Goal: Task Accomplishment & Management: Use online tool/utility

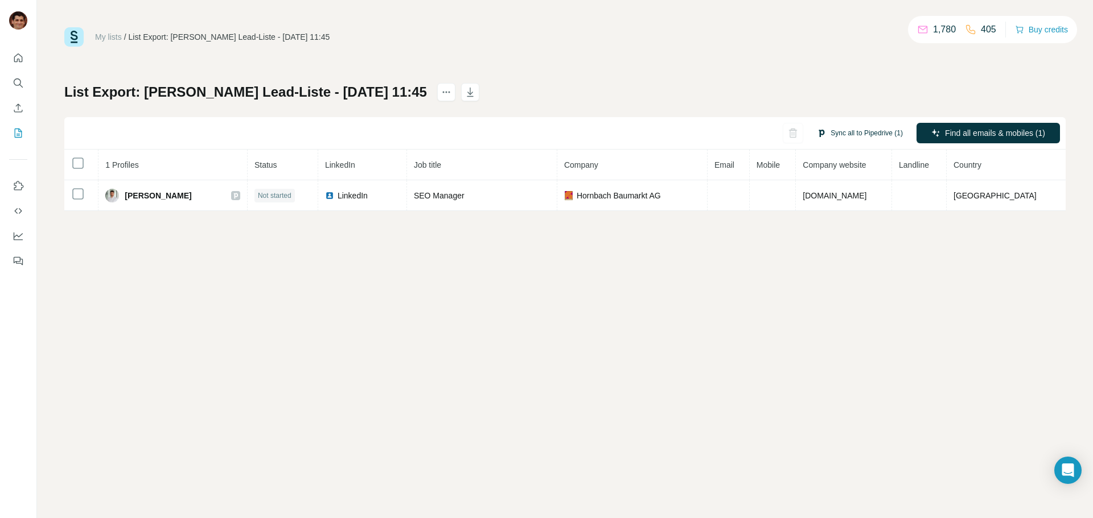
click at [856, 131] on button "Sync all to Pipedrive (1)" at bounding box center [860, 133] width 102 height 17
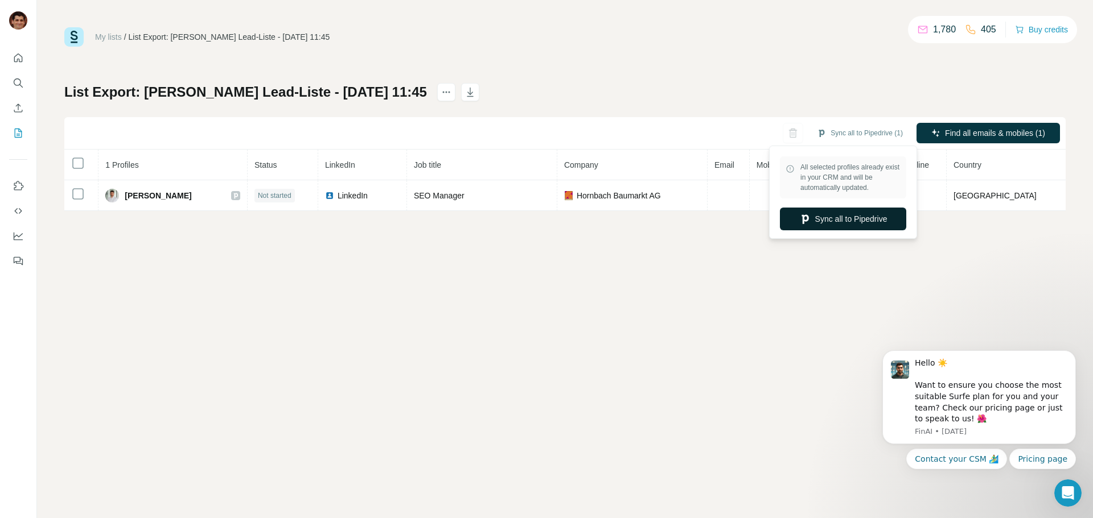
click at [863, 220] on button "Sync all to Pipedrive" at bounding box center [843, 219] width 126 height 23
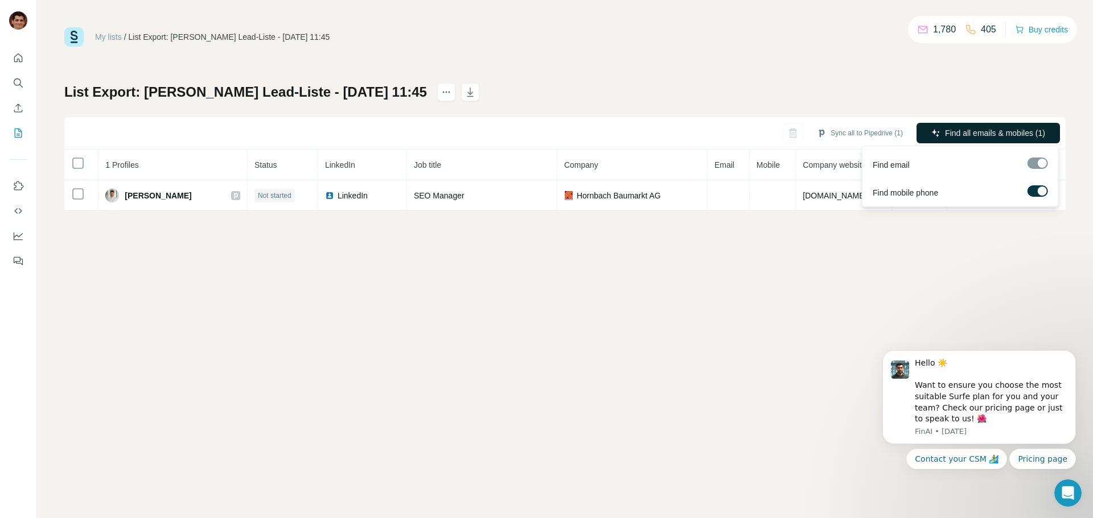
click at [977, 134] on span "Find all emails & mobiles (1)" at bounding box center [995, 132] width 100 height 11
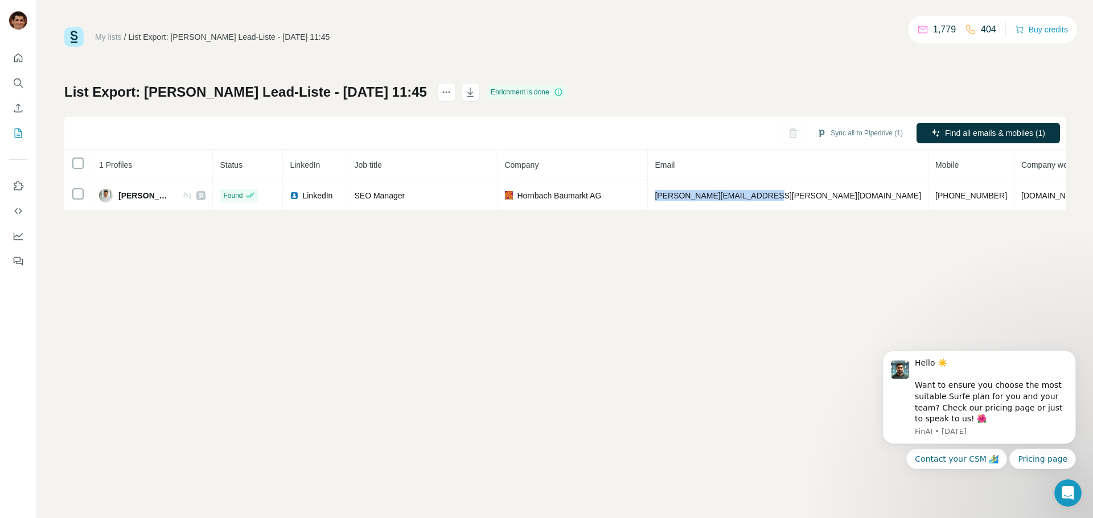
drag, startPoint x: 784, startPoint y: 197, endPoint x: 647, endPoint y: 241, distance: 143.6
click at [675, 199] on td "fabio.buehler@hornbach.com" at bounding box center [788, 195] width 281 height 31
copy span "fabio.buehler@hornbach.com"
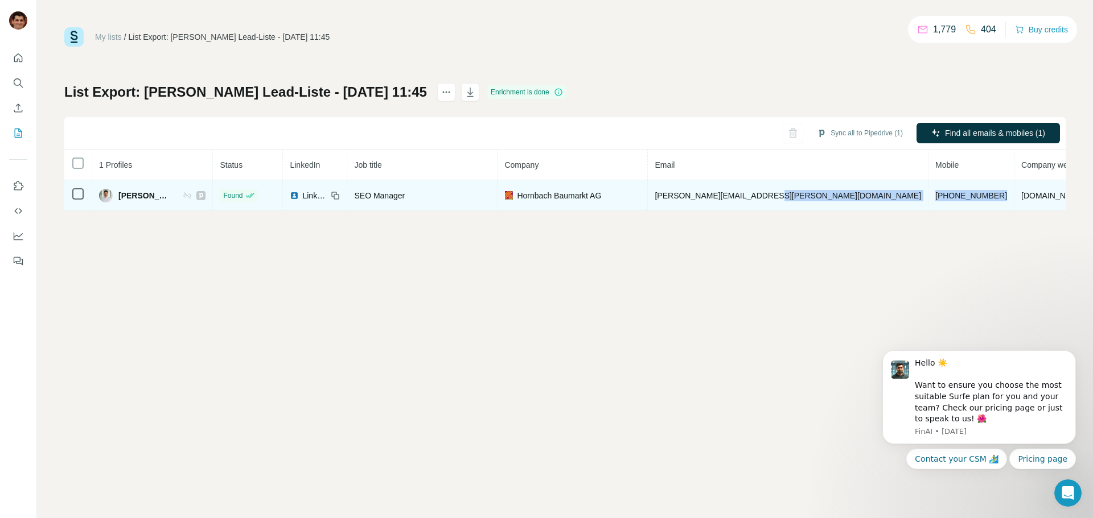
drag, startPoint x: 876, startPoint y: 190, endPoint x: 794, endPoint y: 200, distance: 82.5
click at [794, 200] on tr "Fabio Bühler Found LinkedIn SEO Manager Hornbach Baumarkt AG fabio.buehler@horn…" at bounding box center [648, 195] width 1169 height 31
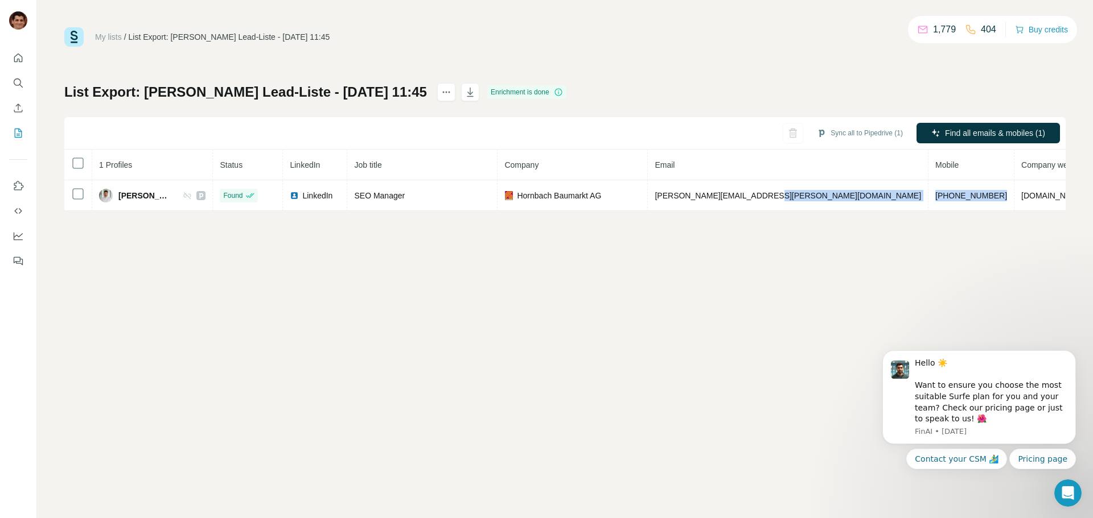
copy tr "+4915736588596"
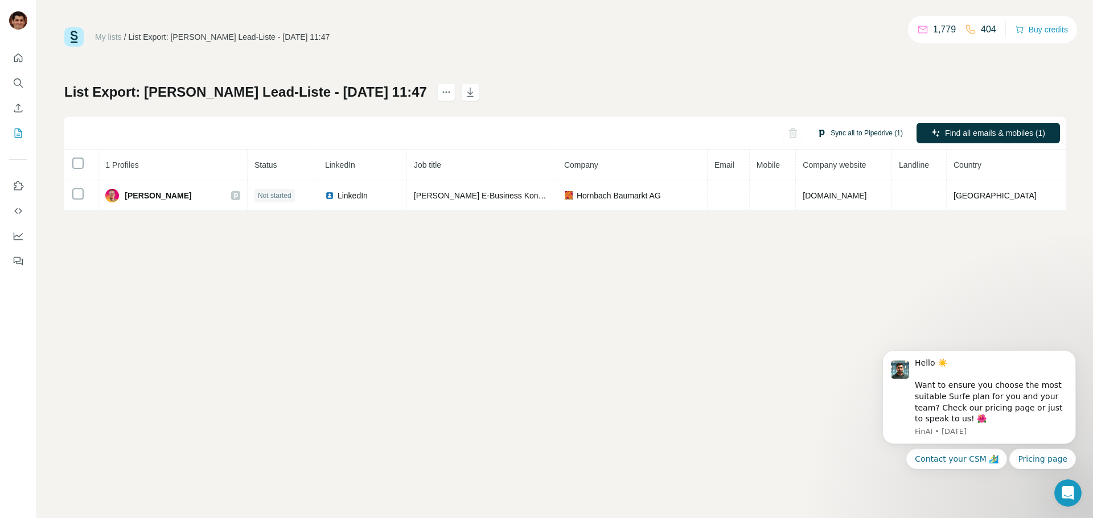
click at [848, 139] on button "Sync all to Pipedrive (1)" at bounding box center [860, 133] width 102 height 17
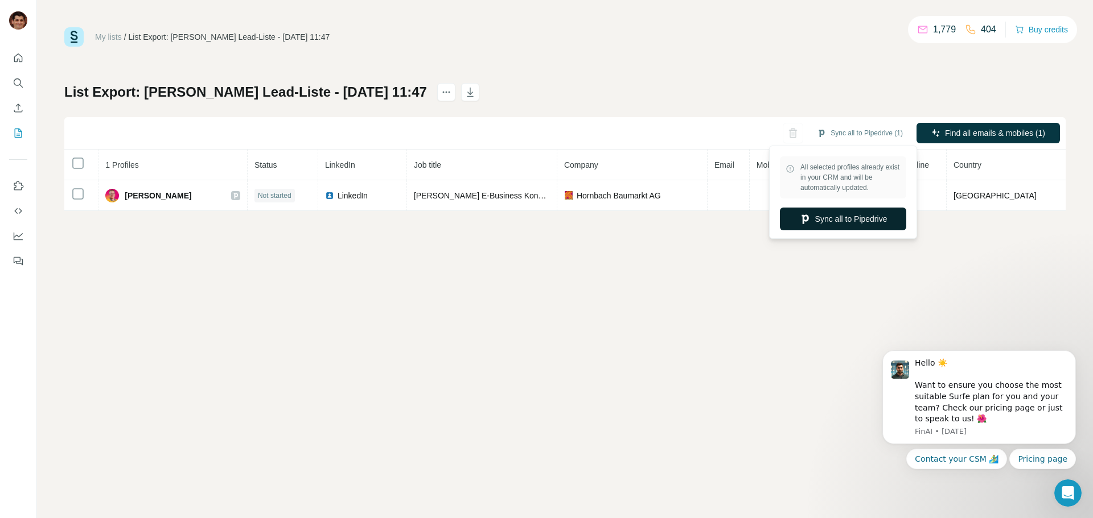
click at [866, 217] on button "Sync all to Pipedrive" at bounding box center [843, 219] width 126 height 23
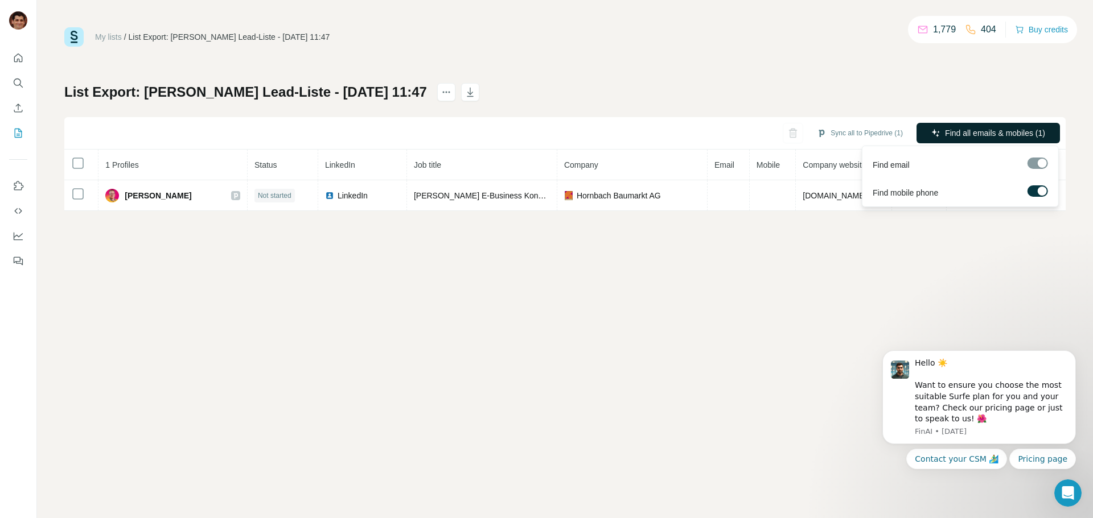
click at [949, 134] on span "Find all emails & mobiles (1)" at bounding box center [995, 132] width 100 height 11
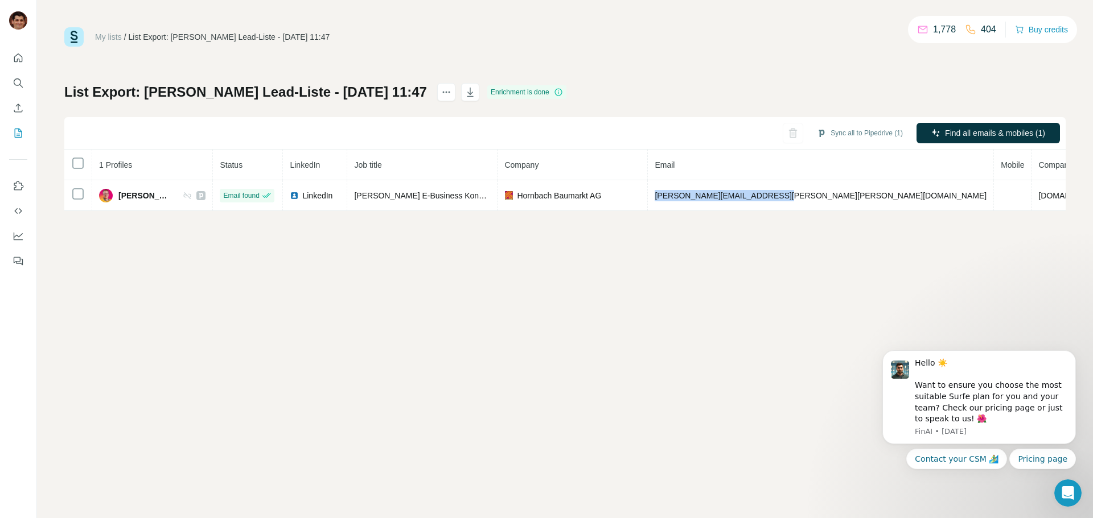
drag, startPoint x: 839, startPoint y: 194, endPoint x: 697, endPoint y: 242, distance: 150.3
click at [695, 198] on td "benjamin.glauser@hornbach.com" at bounding box center [821, 195] width 346 height 31
copy span "benjamin.glauser@hornbach.com"
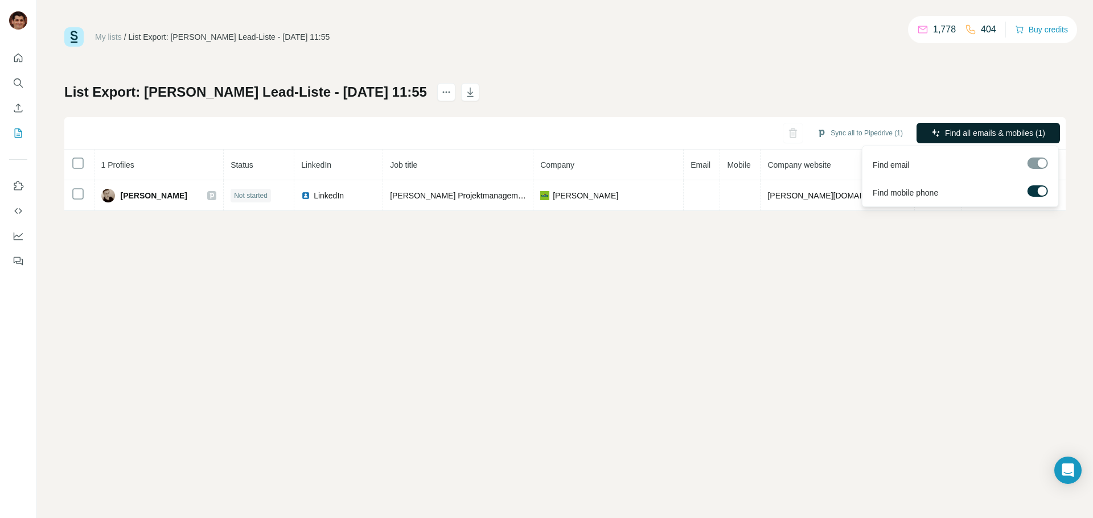
click at [917, 135] on button "Find all emails & mobiles (1)" at bounding box center [987, 133] width 143 height 20
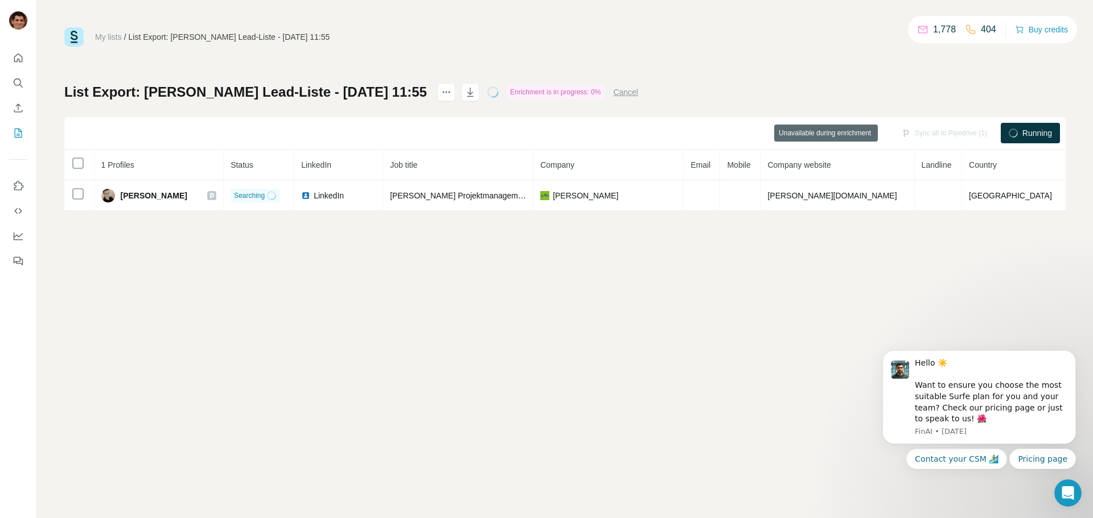
click at [941, 133] on div "Sync all to Pipedrive (1)" at bounding box center [944, 133] width 102 height 20
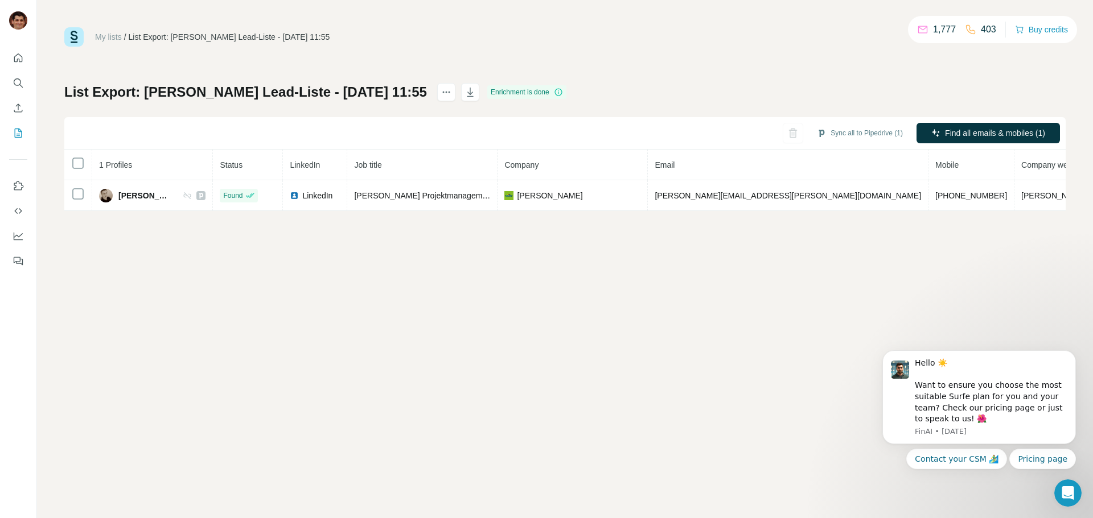
click at [731, 269] on div "My lists / List Export: Armin Sandmanns Lead-Liste - 20/08/2025 11:55 1,777 403…" at bounding box center [565, 259] width 1056 height 518
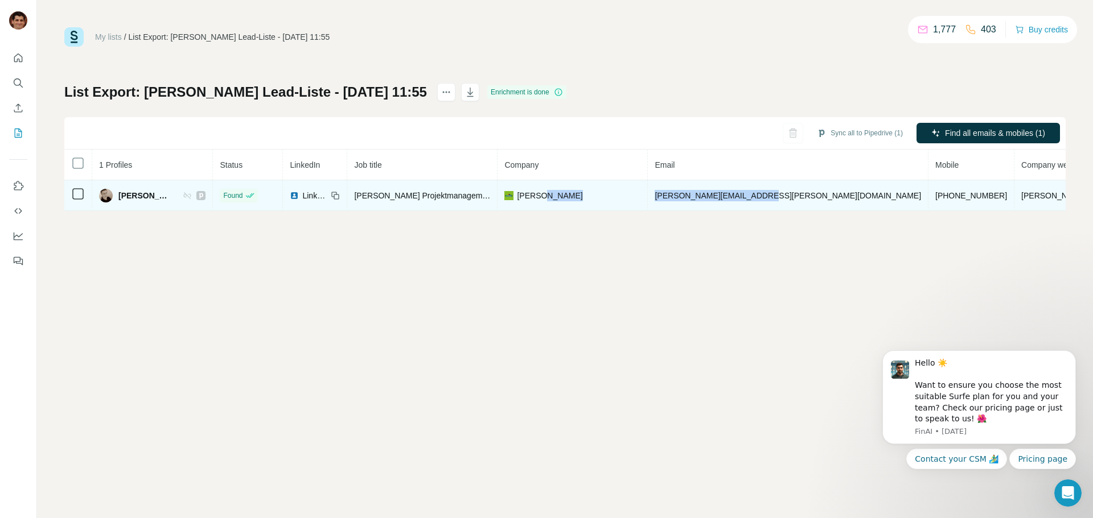
drag, startPoint x: 792, startPoint y: 193, endPoint x: 677, endPoint y: 199, distance: 114.5
click at [677, 199] on tr "Frank Kreichauf Found LinkedIn Leiter Projektmanagement Bereich CPO Dehner fran…" at bounding box center [681, 195] width 1234 height 31
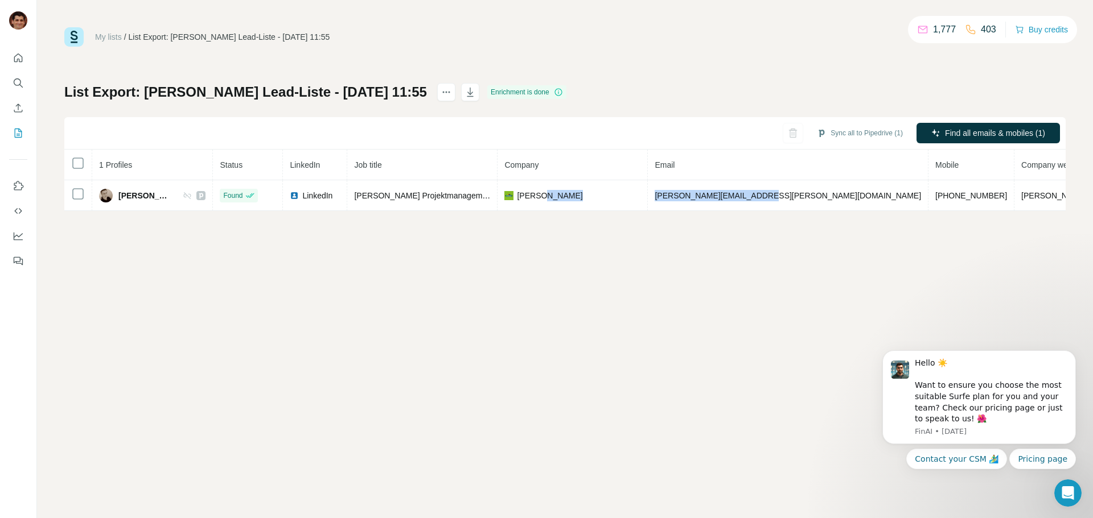
copy tr "frank.kreichauf@dehner.de"
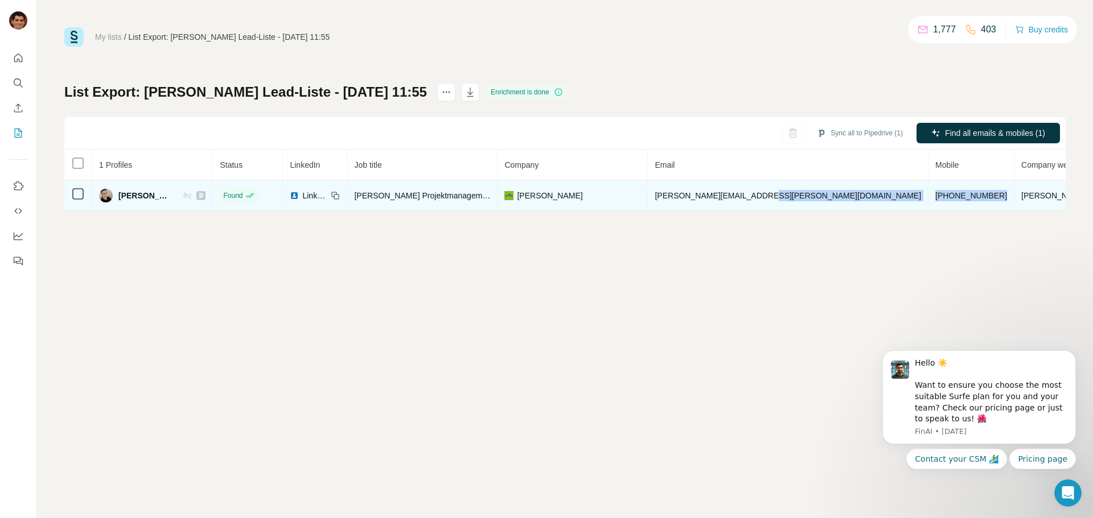
drag, startPoint x: 848, startPoint y: 196, endPoint x: 798, endPoint y: 199, distance: 50.1
click at [798, 199] on tr "Frank Kreichauf Found LinkedIn Leiter Projektmanagement Bereich CPO Dehner fran…" at bounding box center [681, 195] width 1234 height 31
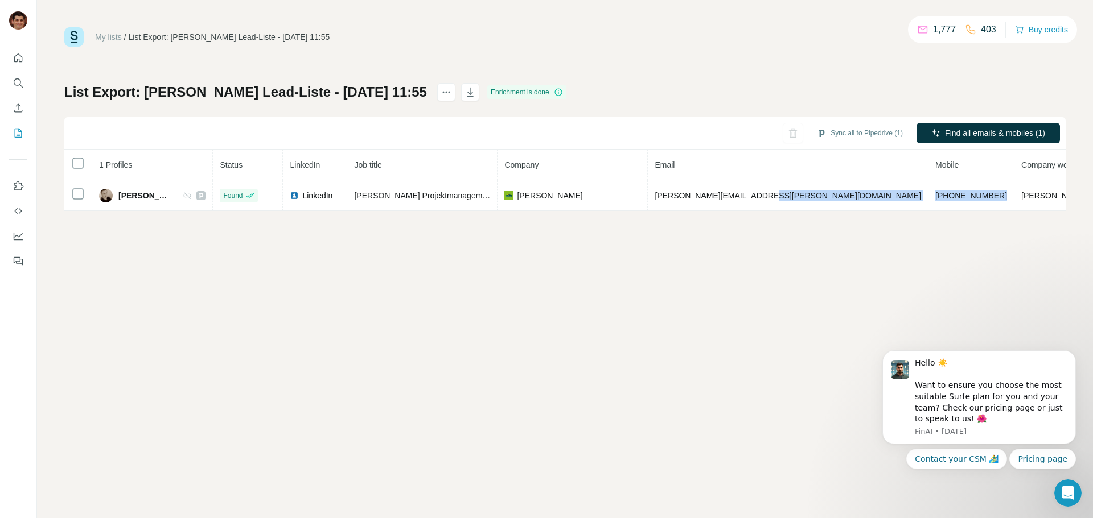
copy tr "+4915125380428"
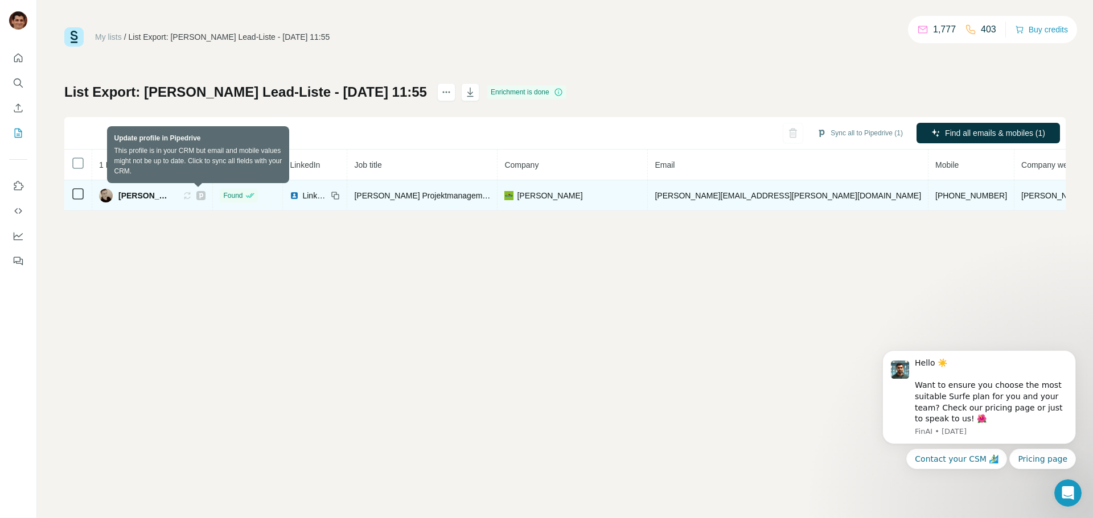
click at [192, 194] on icon at bounding box center [187, 195] width 9 height 9
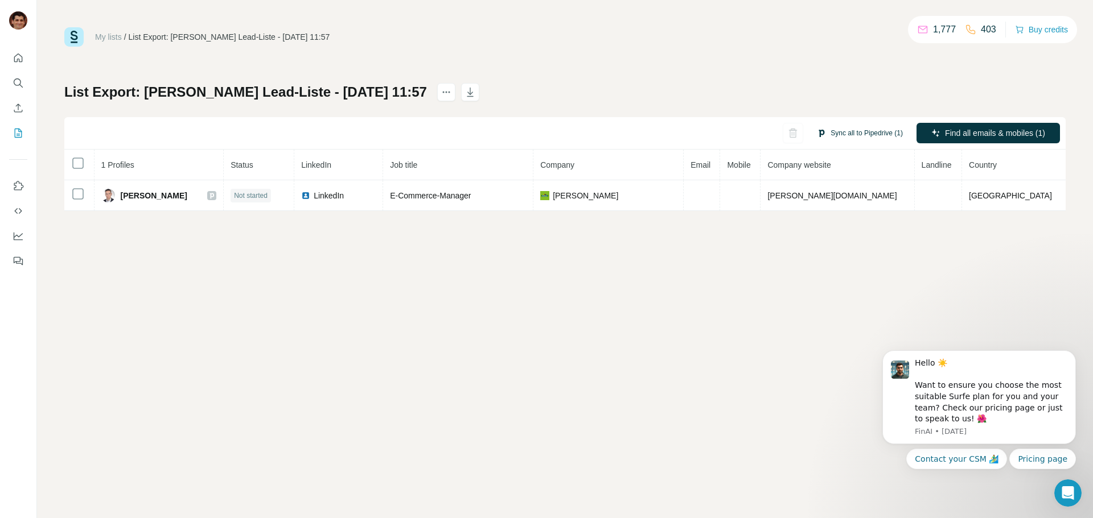
click at [843, 139] on button "Sync all to Pipedrive (1)" at bounding box center [860, 133] width 102 height 17
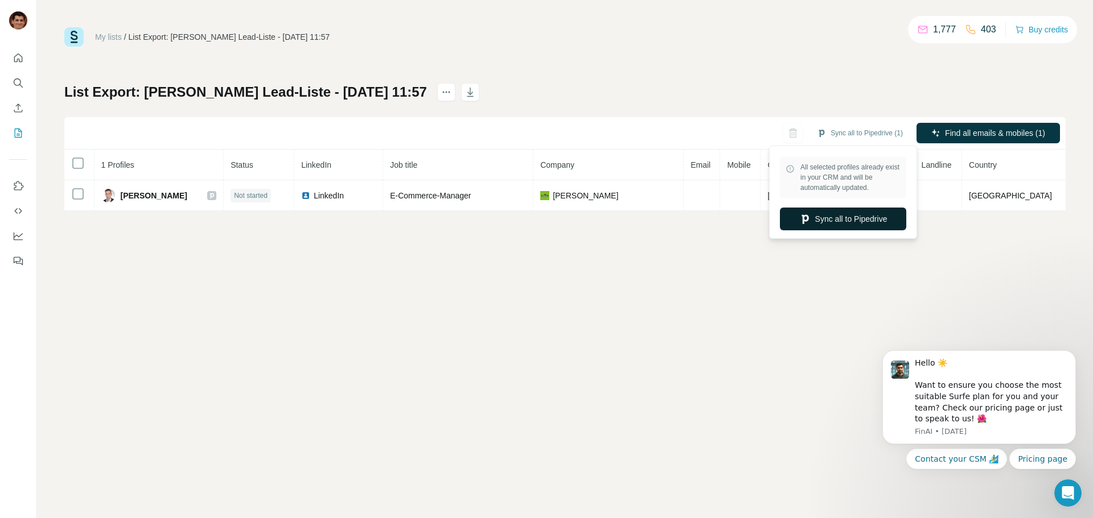
click at [838, 221] on button "Sync all to Pipedrive" at bounding box center [843, 219] width 126 height 23
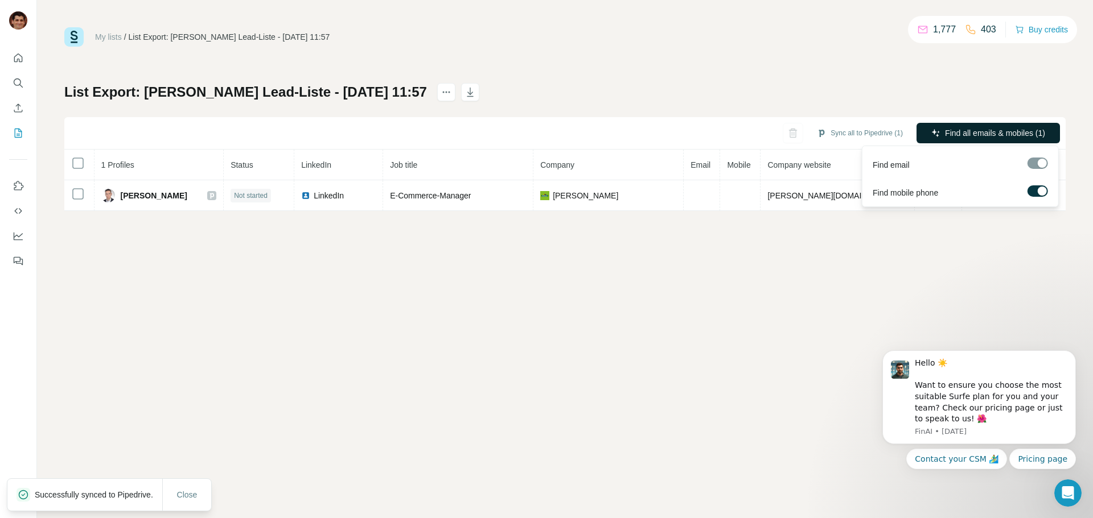
click at [951, 135] on span "Find all emails & mobiles (1)" at bounding box center [995, 132] width 100 height 11
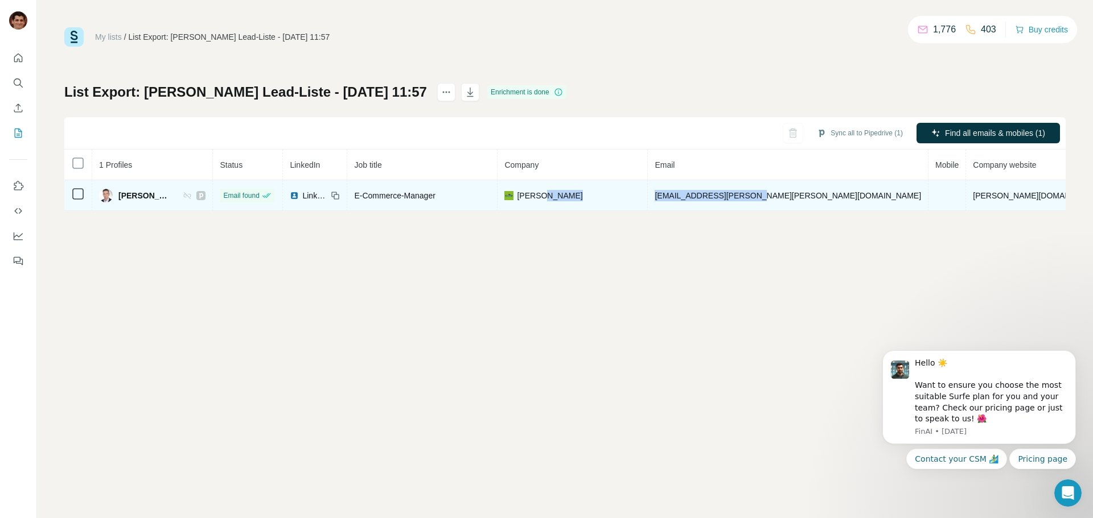
drag, startPoint x: 781, startPoint y: 192, endPoint x: 682, endPoint y: 197, distance: 99.1
click at [682, 197] on tr "Jonas Keßler Email found LinkedIn E-Commerce-Manager Dehner jonas.kessler@dehne…" at bounding box center [657, 195] width 1186 height 31
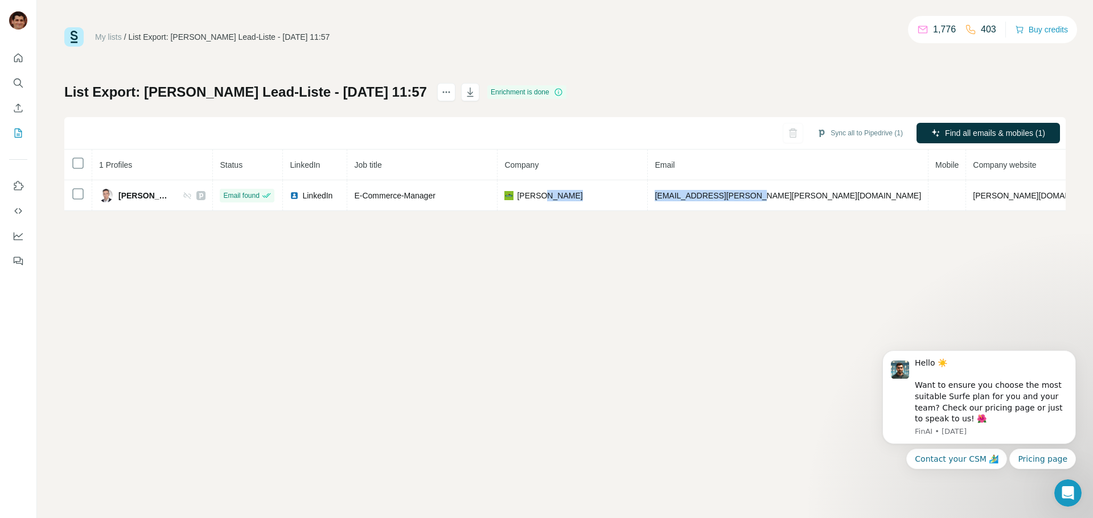
copy tr "jonas.kessler@dehner.de"
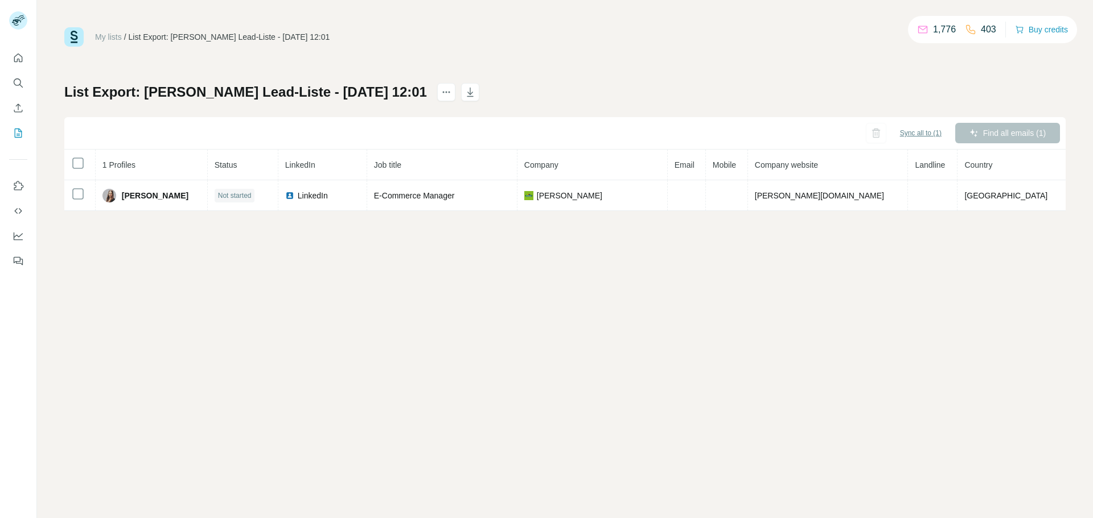
click at [915, 137] on span "Sync all to (1)" at bounding box center [921, 133] width 42 height 10
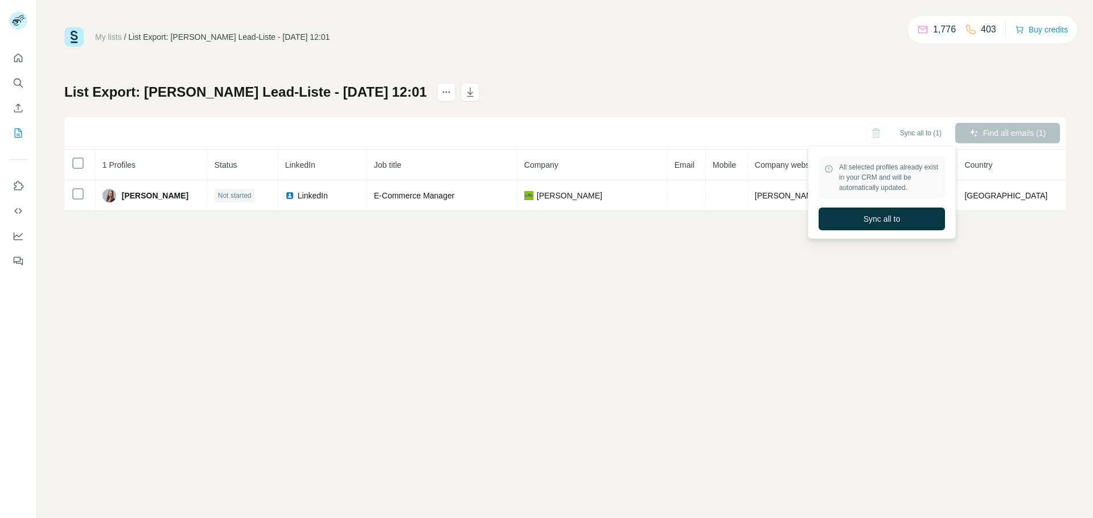
click at [880, 217] on span "Sync all to" at bounding box center [881, 218] width 37 height 11
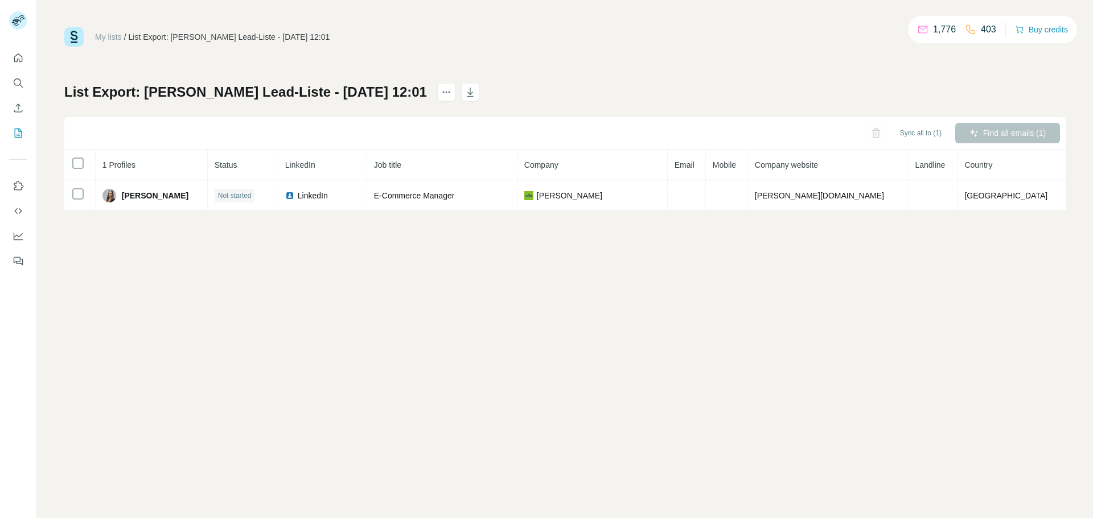
click at [474, 271] on div "My lists / List Export: Armin Sandmanns Lead-Liste - 20/08/2025 12:01 1,776 403…" at bounding box center [565, 259] width 1056 height 518
click at [919, 137] on span "Sync all to (1)" at bounding box center [921, 133] width 42 height 10
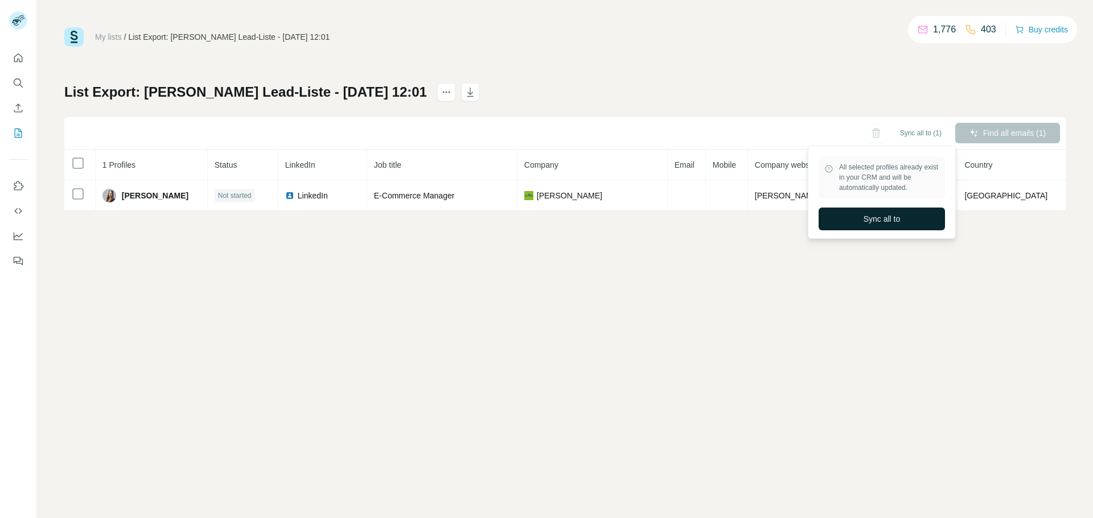
click at [888, 224] on span "Sync all to" at bounding box center [881, 218] width 37 height 11
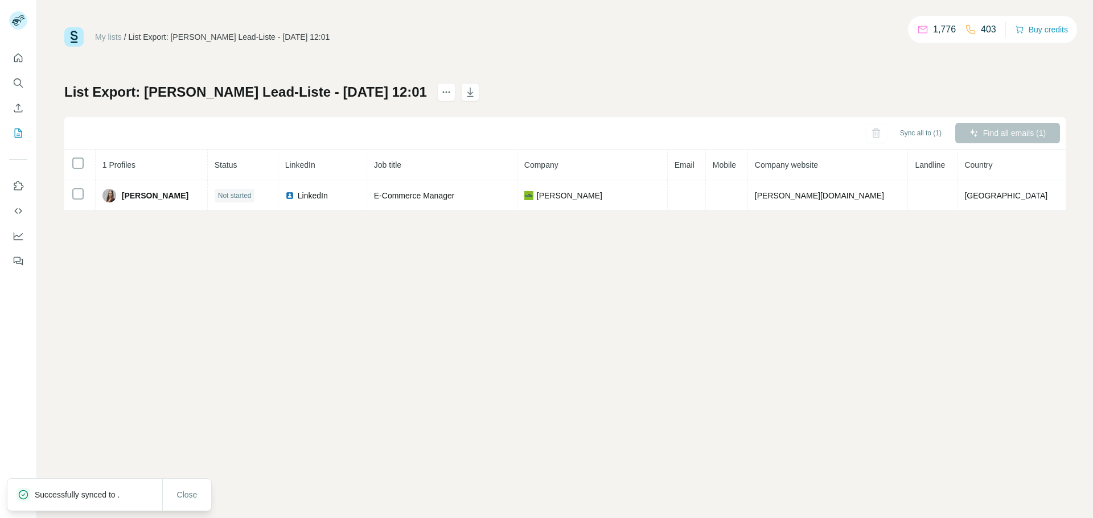
click at [1006, 132] on div "Find all emails (1)" at bounding box center [1007, 133] width 105 height 20
drag, startPoint x: 1007, startPoint y: 133, endPoint x: 966, endPoint y: 135, distance: 41.1
click at [1007, 133] on div "Find all emails (1)" at bounding box center [1007, 133] width 105 height 20
click at [1014, 143] on div "Find all emails (1)" at bounding box center [1007, 133] width 105 height 20
click at [1013, 142] on div "Find all emails (1)" at bounding box center [1007, 133] width 105 height 20
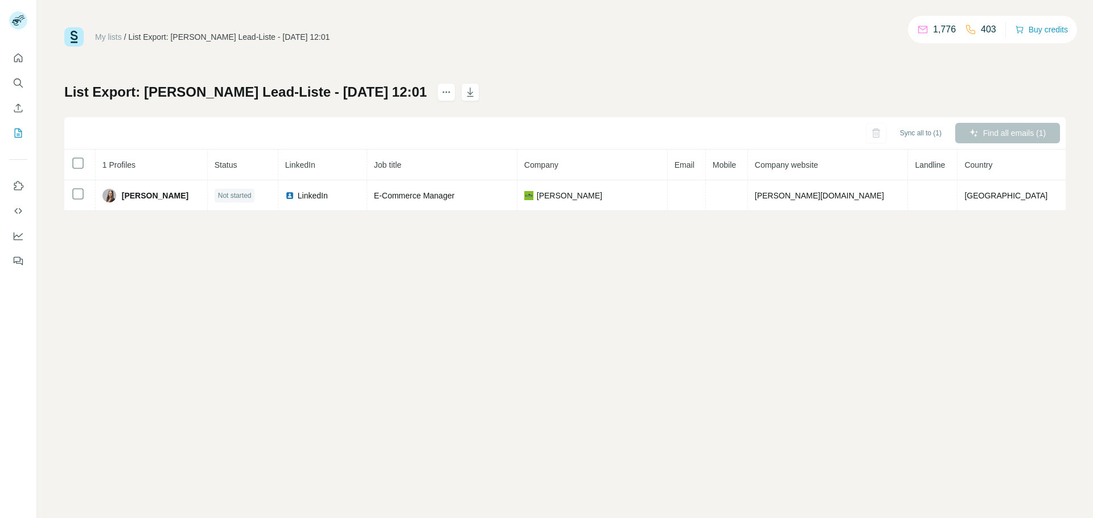
click at [864, 138] on div "Sync all to (1) Find all emails (1)" at bounding box center [564, 133] width 1001 height 32
click at [867, 138] on div "Sync all to (1) Find all emails (1)" at bounding box center [564, 133] width 1001 height 32
click at [978, 126] on div "Find all emails (1)" at bounding box center [1007, 133] width 105 height 20
click at [988, 129] on div "Find all emails (1)" at bounding box center [1007, 133] width 105 height 20
click at [992, 130] on div "Find all emails (1)" at bounding box center [1007, 133] width 105 height 20
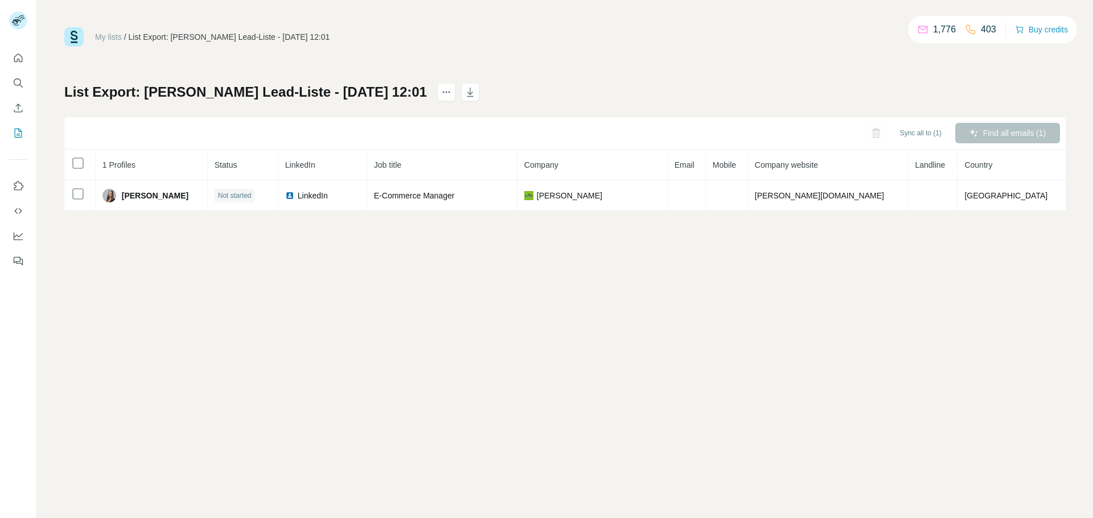
click at [996, 133] on div "Find all emails (1)" at bounding box center [1007, 133] width 105 height 20
click at [910, 254] on div "My lists / List Export: Armin Sandmanns Lead-Liste - 20/08/2025 12:01 1,776 403…" at bounding box center [565, 259] width 1056 height 518
click at [452, 93] on icon "actions" at bounding box center [445, 91] width 11 height 11
